Goal: Complete application form

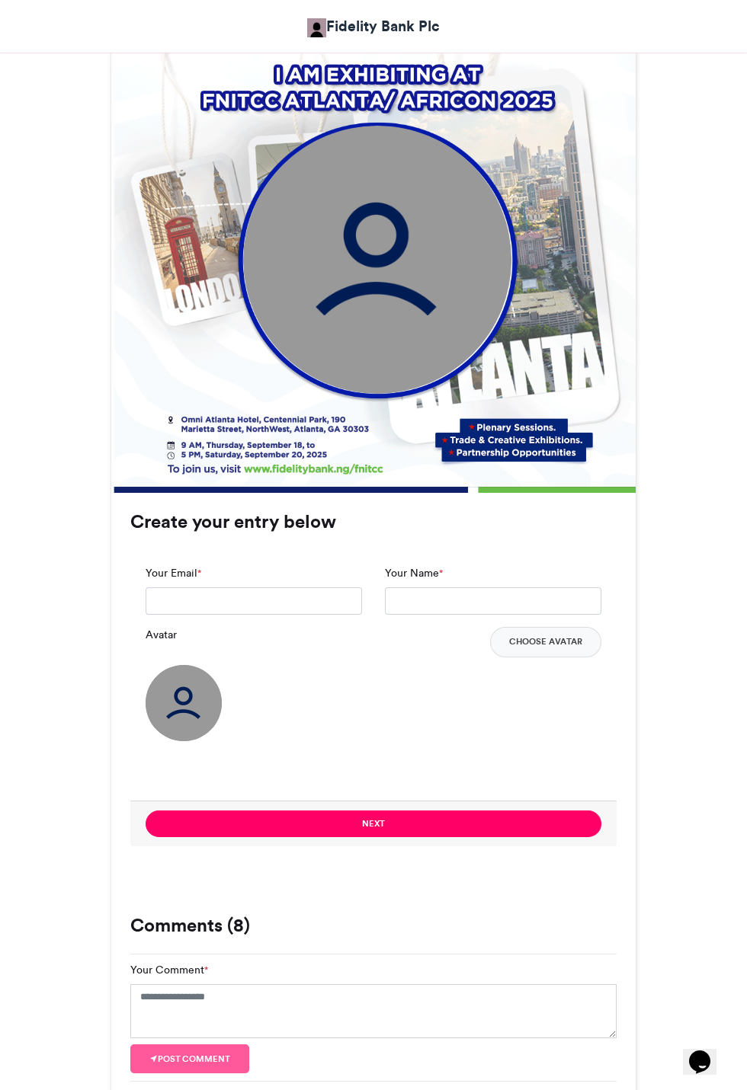
scroll to position [703, 0]
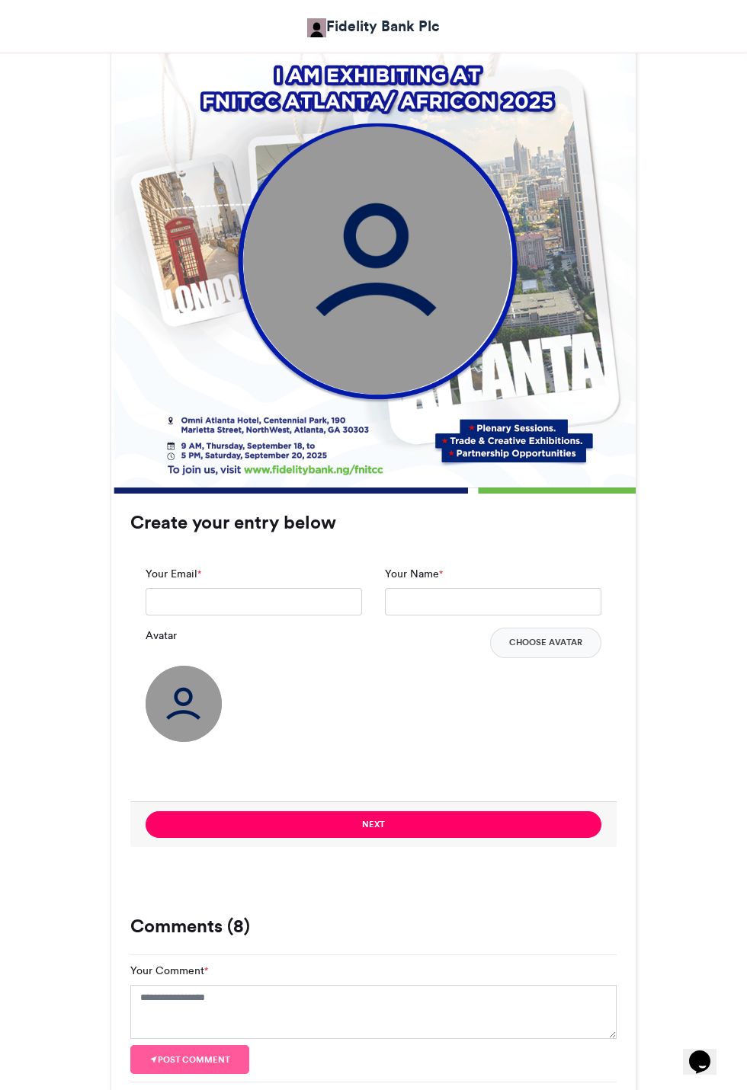
click at [422, 258] on img at bounding box center [377, 260] width 268 height 268
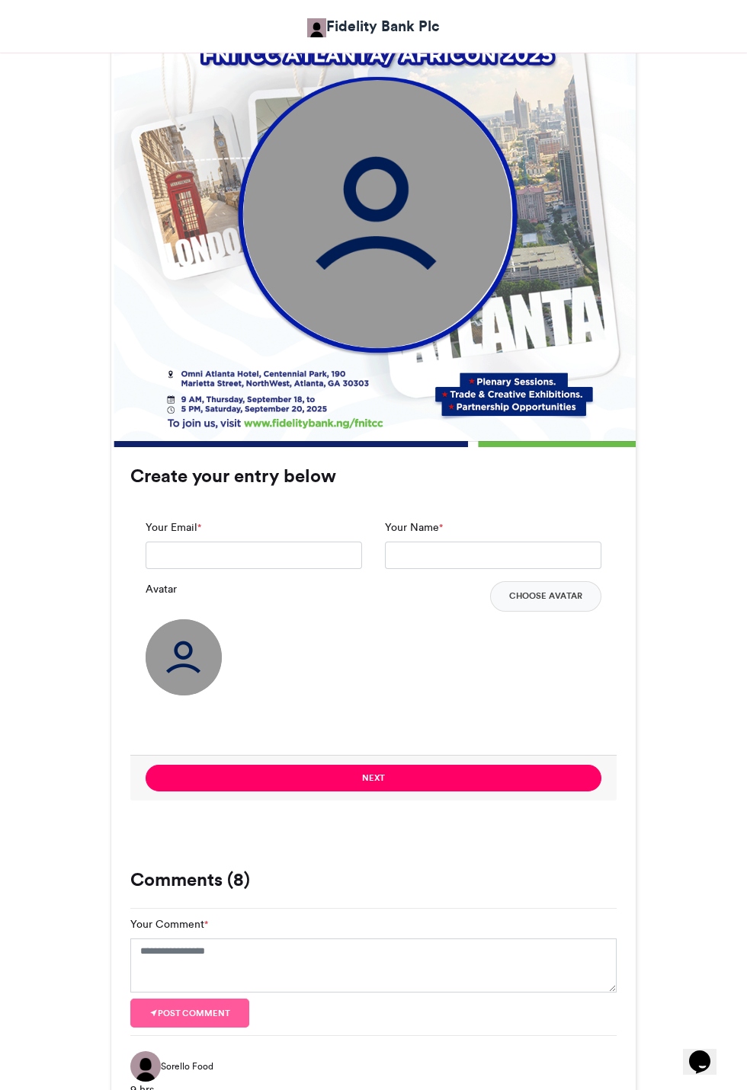
scroll to position [751, 0]
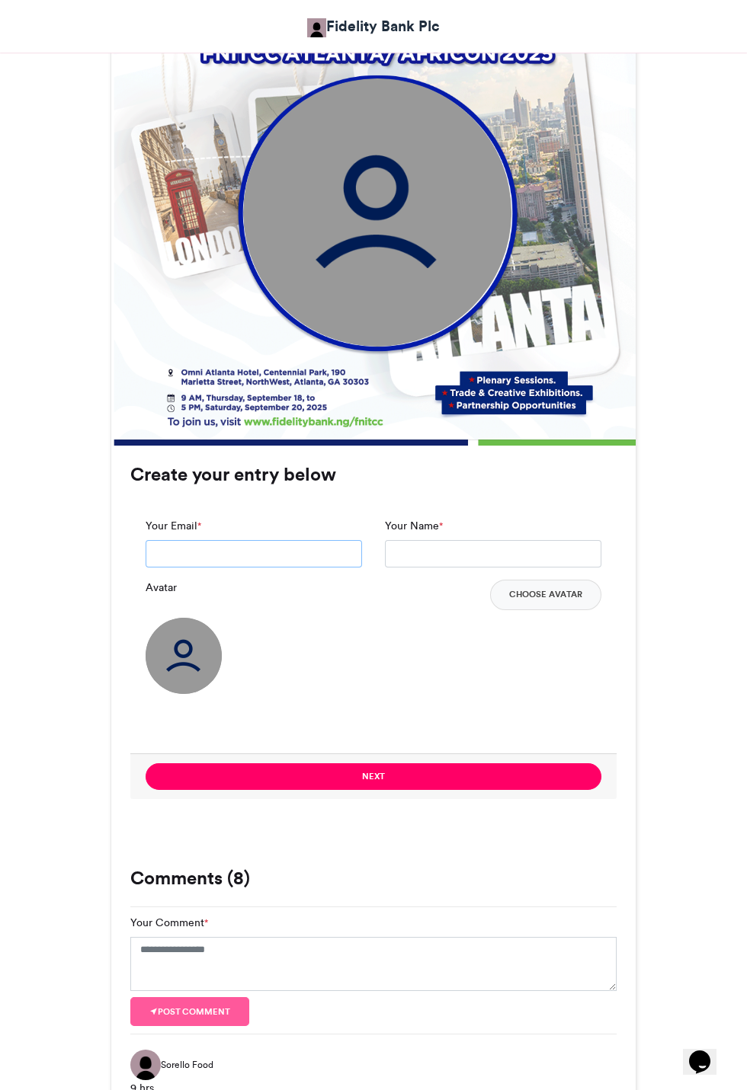
click at [298, 540] on input "Your Email *" at bounding box center [254, 553] width 216 height 27
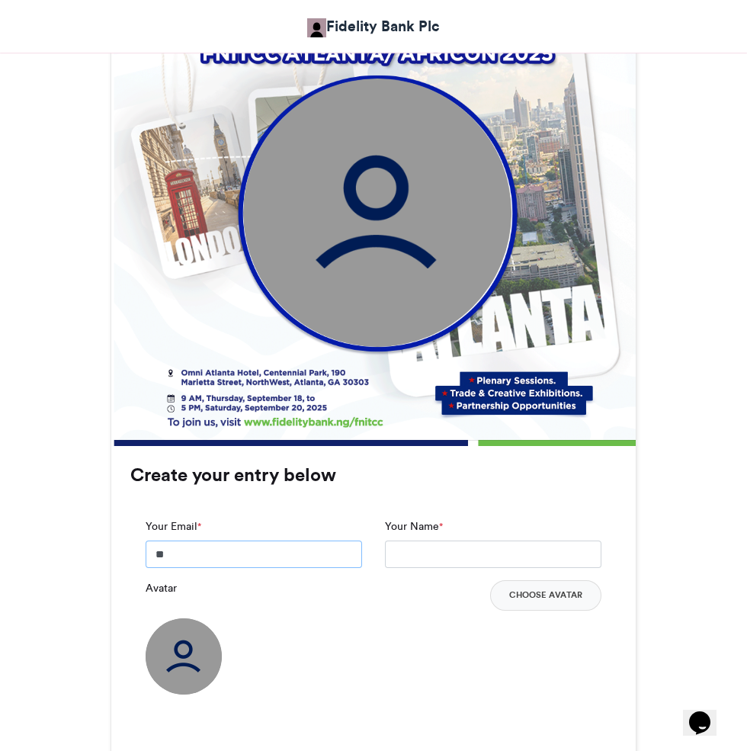
type input "*"
type input "**********"
click at [473, 540] on input "Your Name *" at bounding box center [493, 553] width 216 height 27
type input "********"
type input "**********"
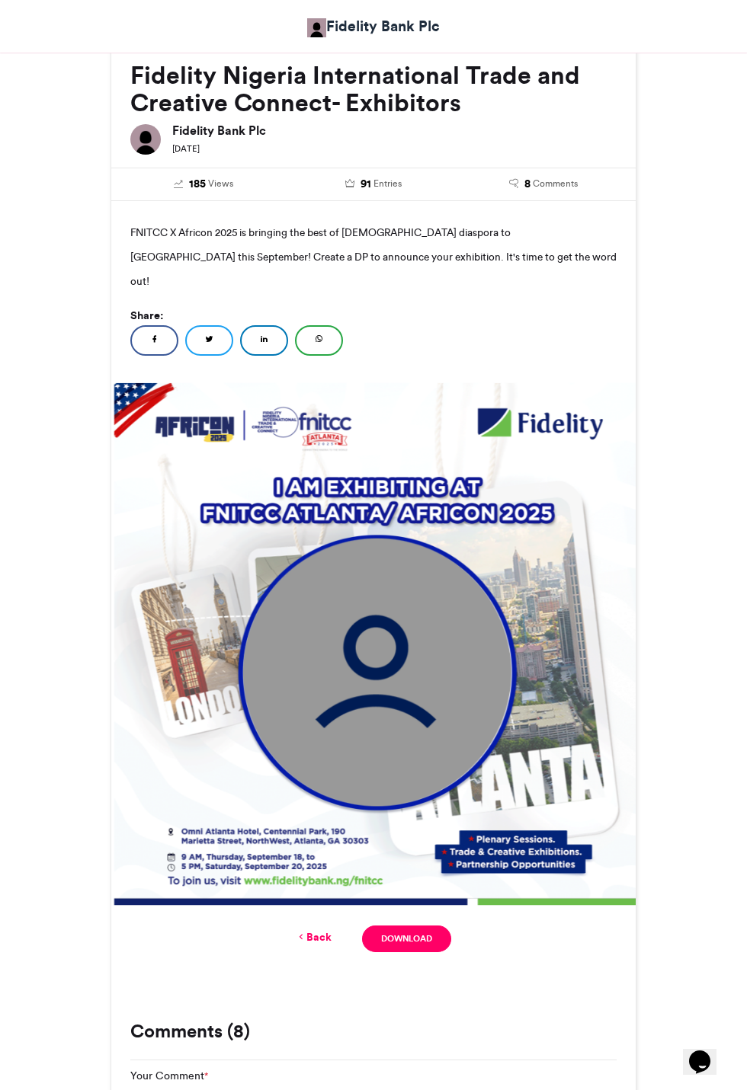
scroll to position [289, 0]
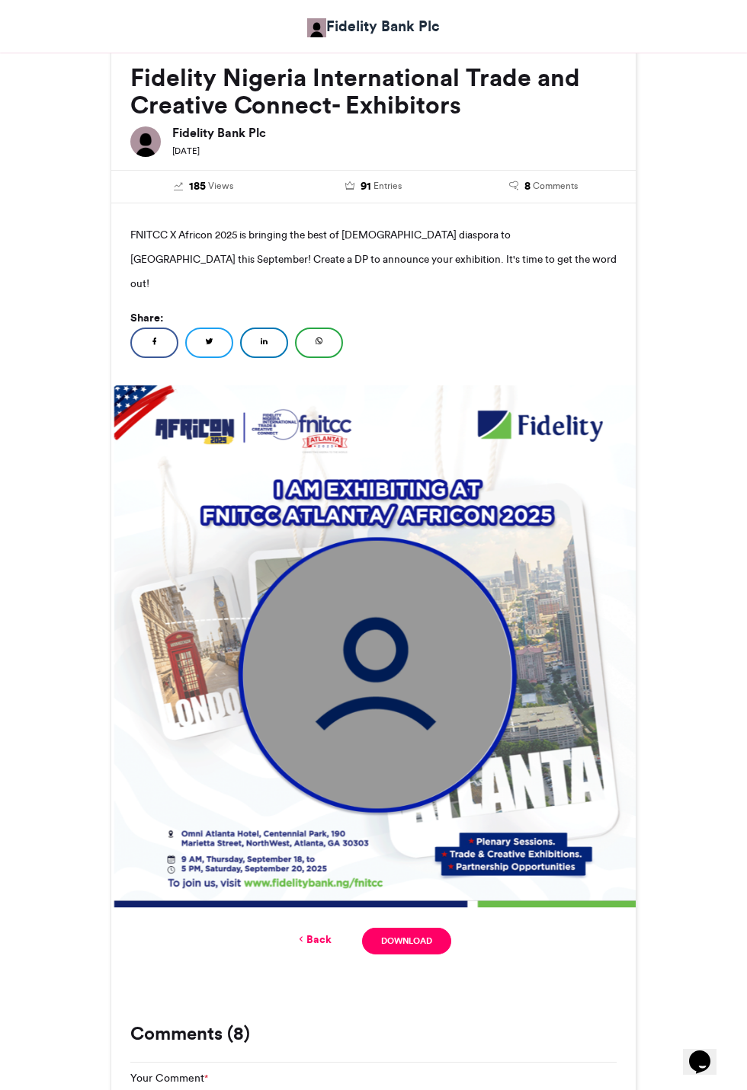
click at [326, 932] on link "Back" at bounding box center [314, 940] width 36 height 16
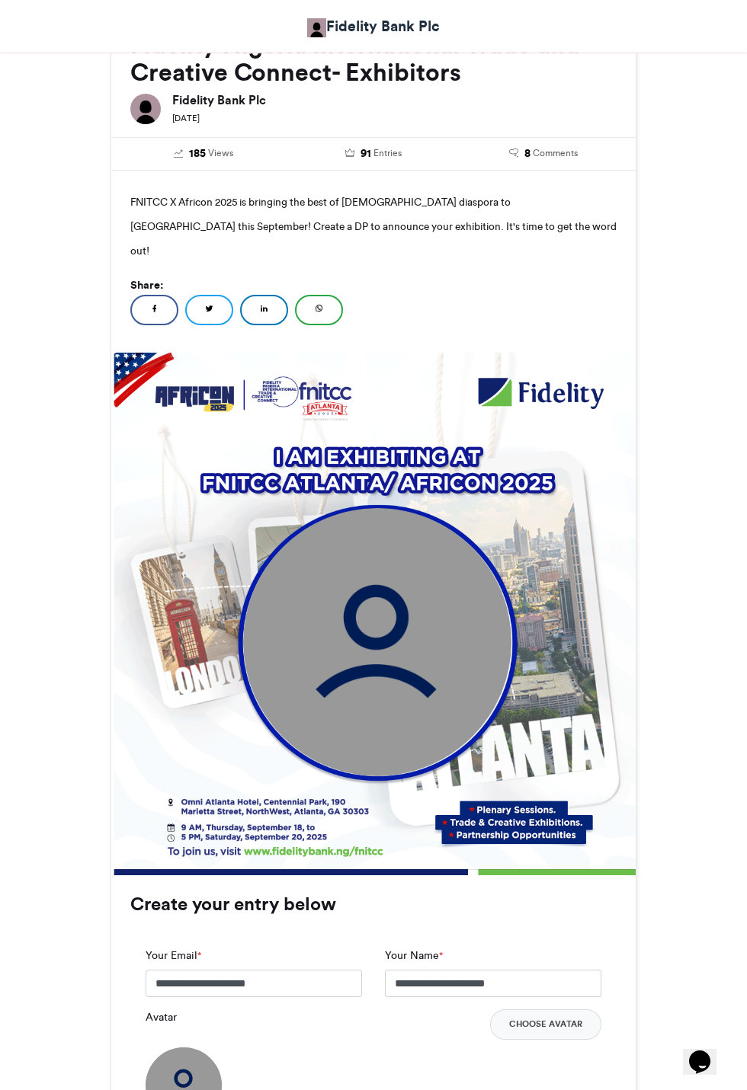
scroll to position [322, 0]
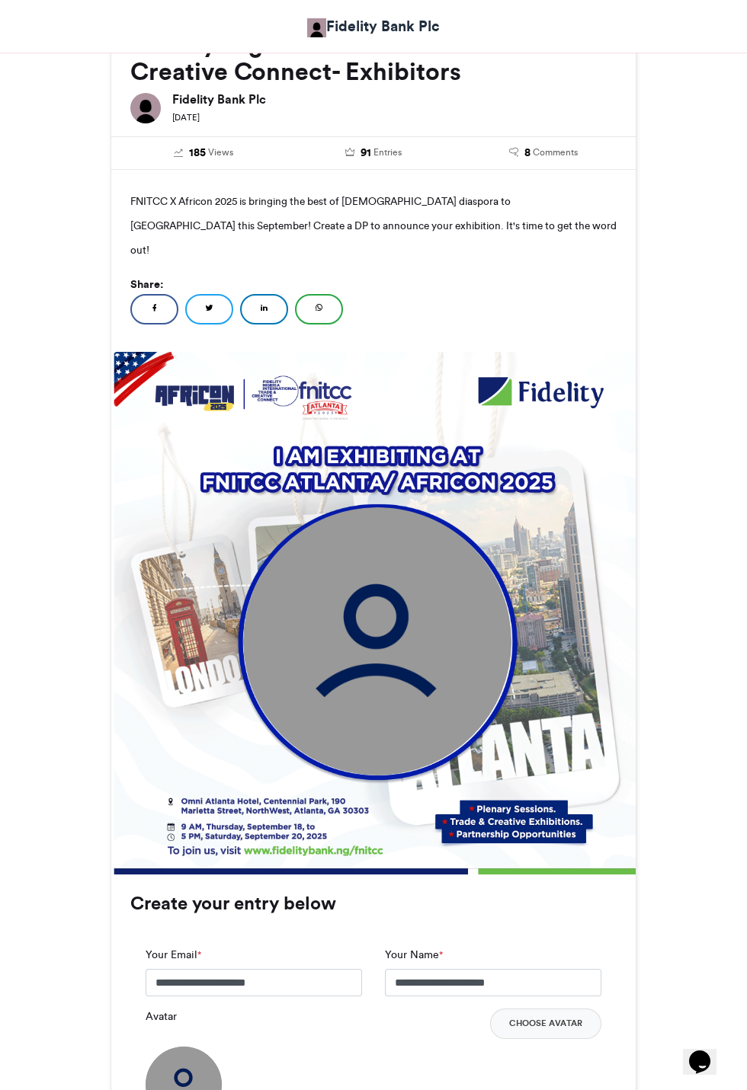
click at [575, 1009] on button "Choose Avatar" at bounding box center [545, 1024] width 111 height 30
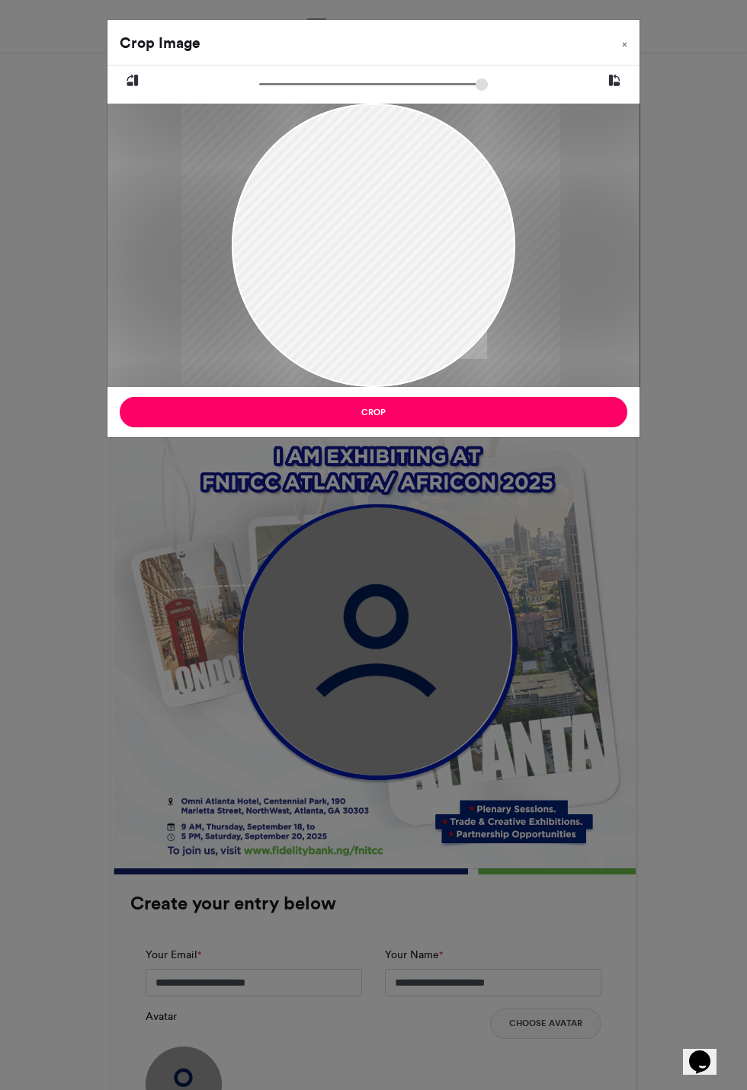
click at [514, 403] on button "Crop" at bounding box center [373, 412] width 507 height 30
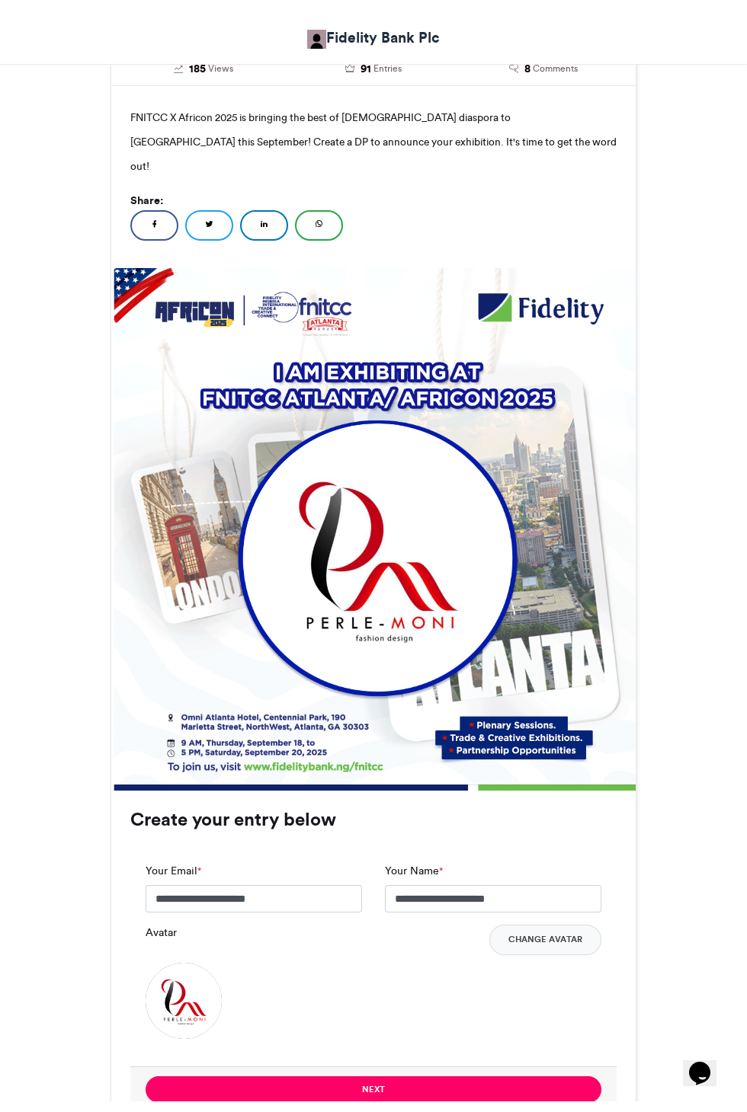
scroll to position [431, 0]
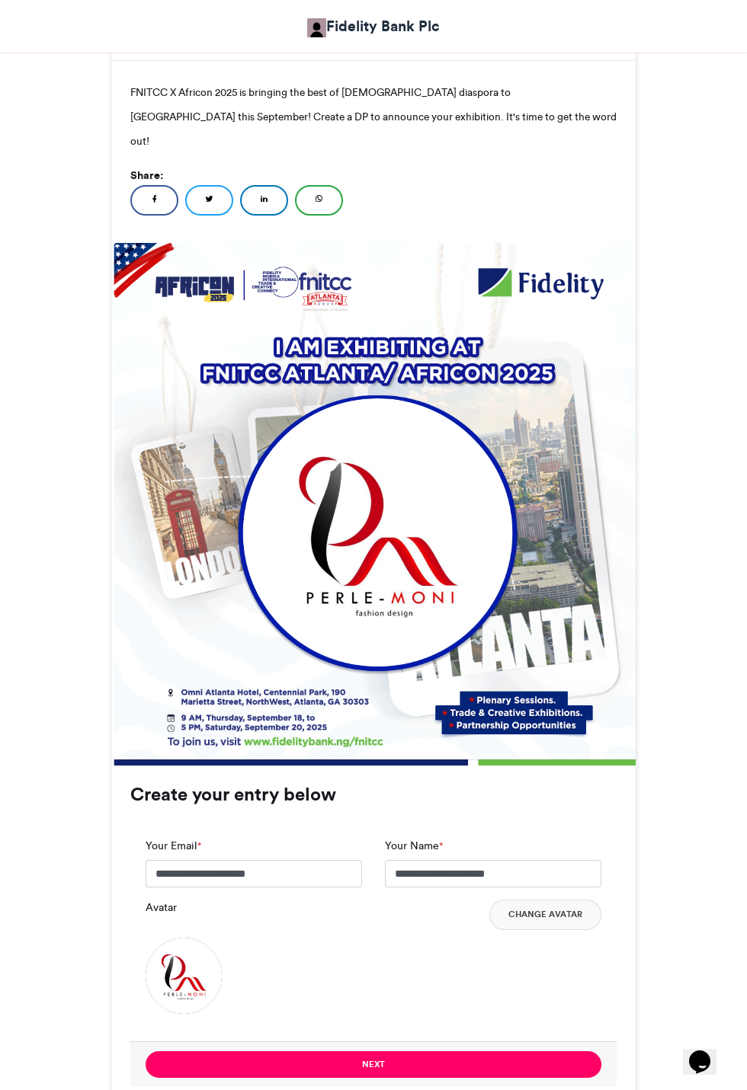
click at [558, 1051] on button "Next" at bounding box center [374, 1064] width 456 height 27
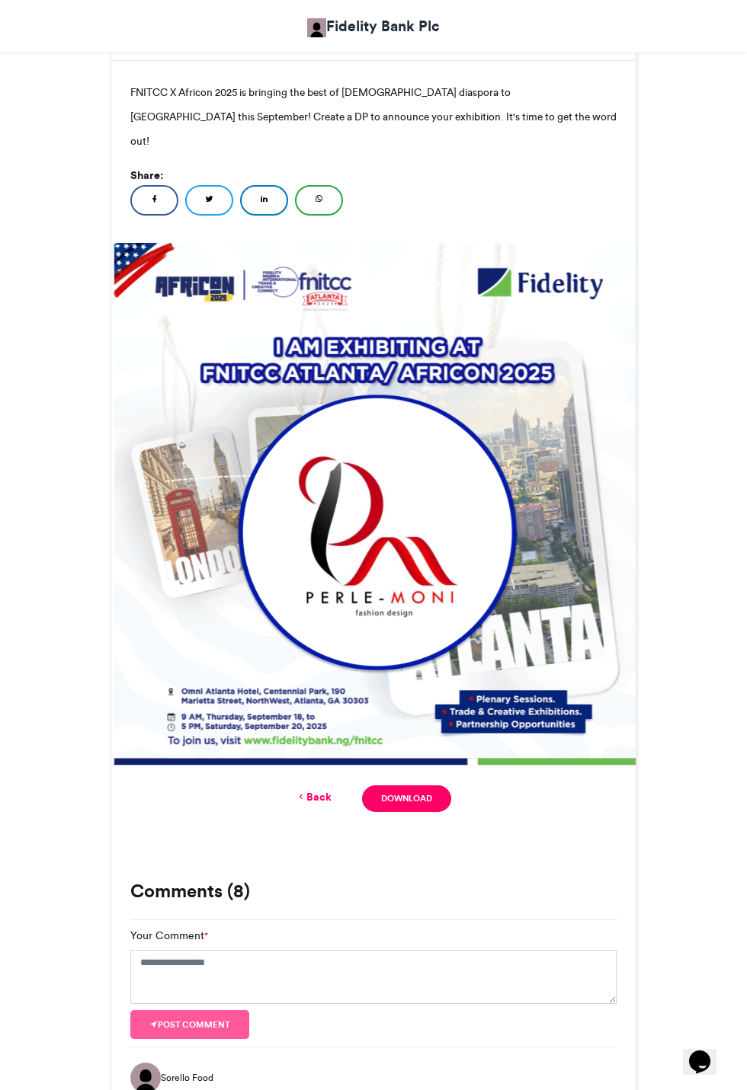
click at [418, 786] on link "Download" at bounding box center [406, 799] width 89 height 27
